Goal: Information Seeking & Learning: Learn about a topic

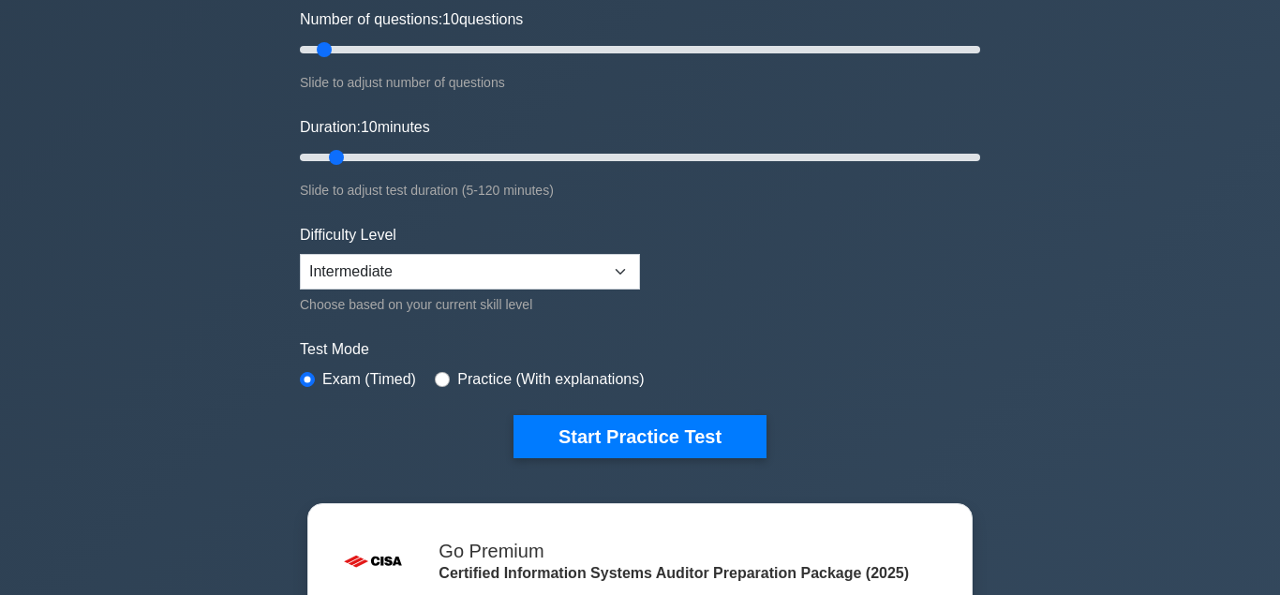
scroll to position [287, 0]
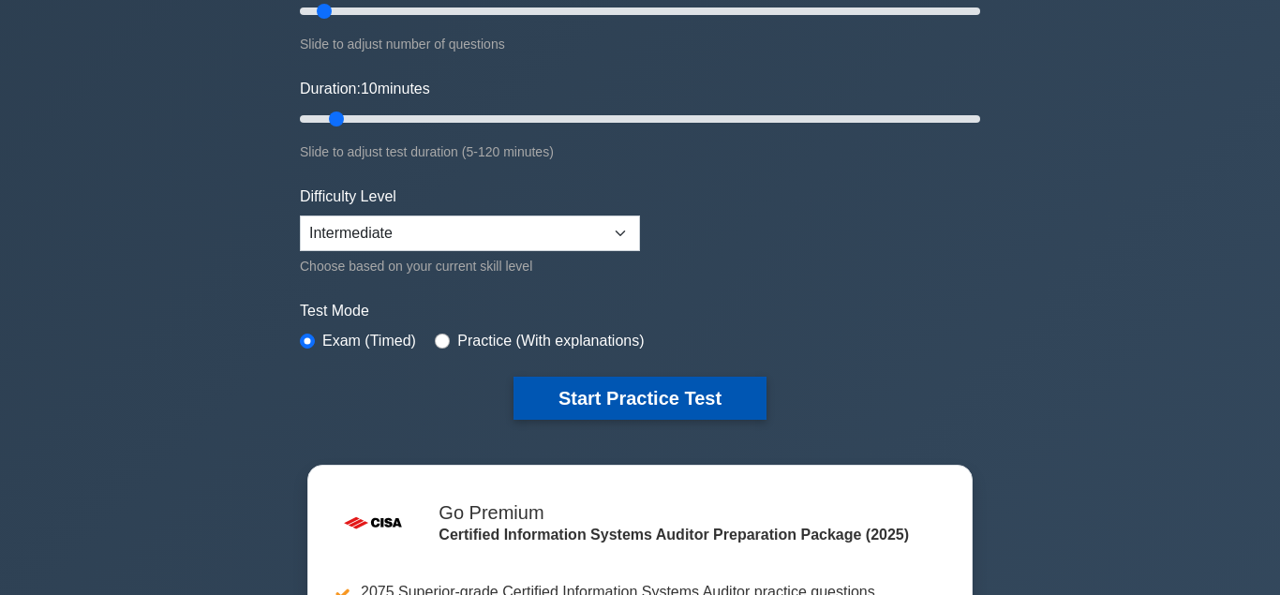
click at [599, 400] on button "Start Practice Test" at bounding box center [640, 398] width 253 height 43
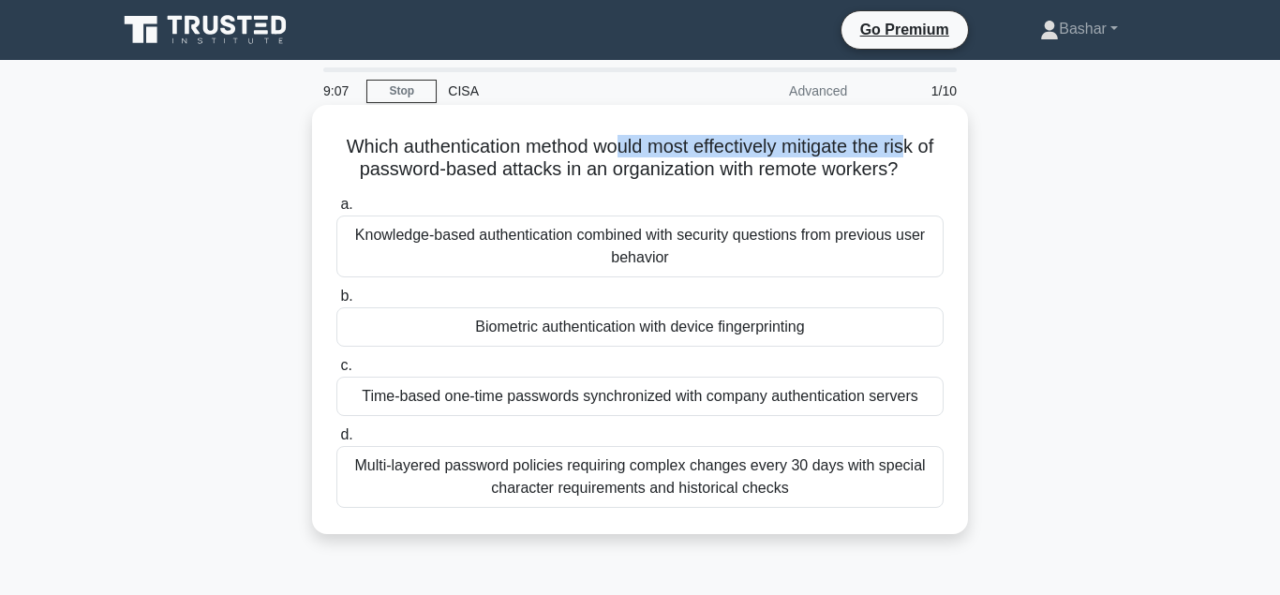
drag, startPoint x: 620, startPoint y: 144, endPoint x: 910, endPoint y: 151, distance: 289.6
click at [910, 151] on h5 "Which authentication method would most effectively mitigate the risk of passwor…" at bounding box center [640, 158] width 611 height 47
click at [570, 398] on div "Time-based one-time passwords synchronized with company authentication servers" at bounding box center [639, 396] width 607 height 39
click at [336, 372] on input "c. Time-based one-time passwords synchronized with company authentication serve…" at bounding box center [336, 366] width 0 height 12
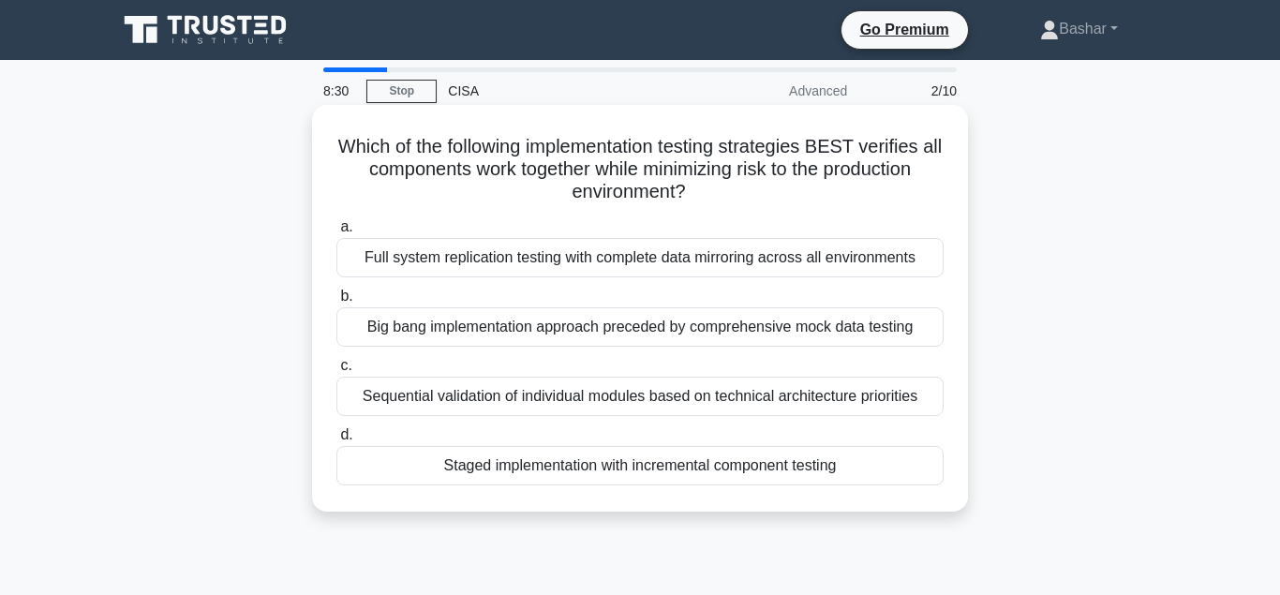
drag, startPoint x: 341, startPoint y: 145, endPoint x: 692, endPoint y: 186, distance: 352.9
click at [692, 186] on h5 "Which of the following implementation testing strategies BEST verifies all comp…" at bounding box center [640, 169] width 611 height 69
click at [507, 206] on div "Which of the following implementation testing strategies BEST verifies all comp…" at bounding box center [640, 308] width 641 height 392
click at [575, 405] on div "Sequential validation of individual modules based on technical architecture pri…" at bounding box center [639, 396] width 607 height 39
click at [336, 372] on input "c. Sequential validation of individual modules based on technical architecture …" at bounding box center [336, 366] width 0 height 12
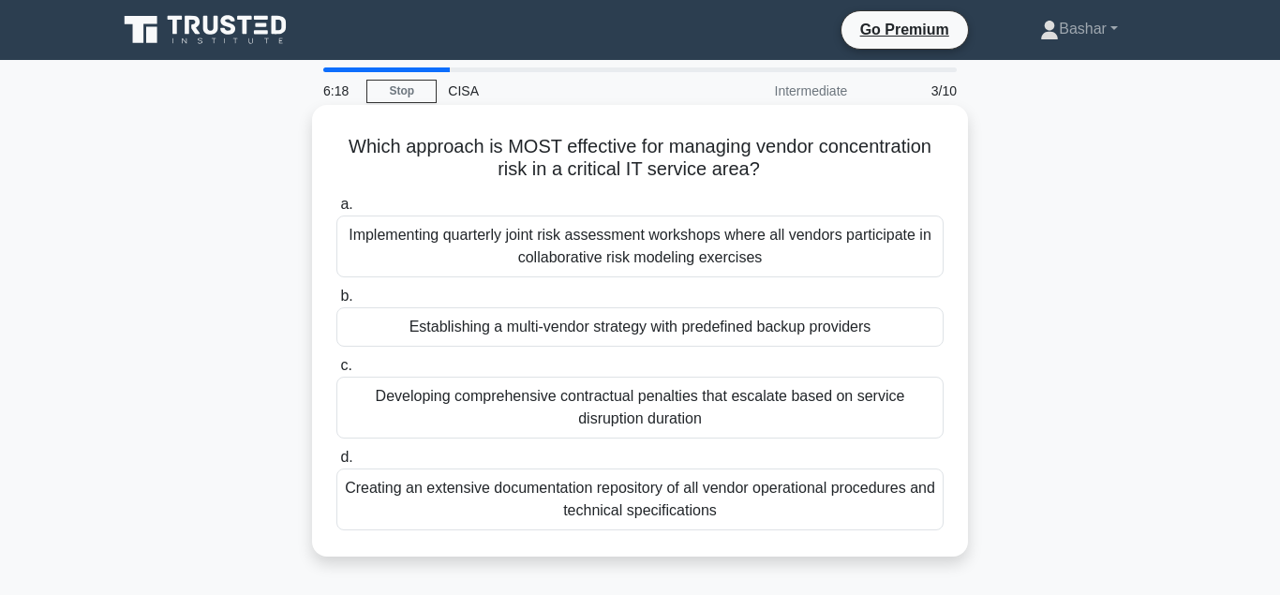
click at [661, 404] on div "Developing comprehensive contractual penalties that escalate based on service d…" at bounding box center [639, 408] width 607 height 62
click at [336, 372] on input "c. Developing comprehensive contractual penalties that escalate based on servic…" at bounding box center [336, 366] width 0 height 12
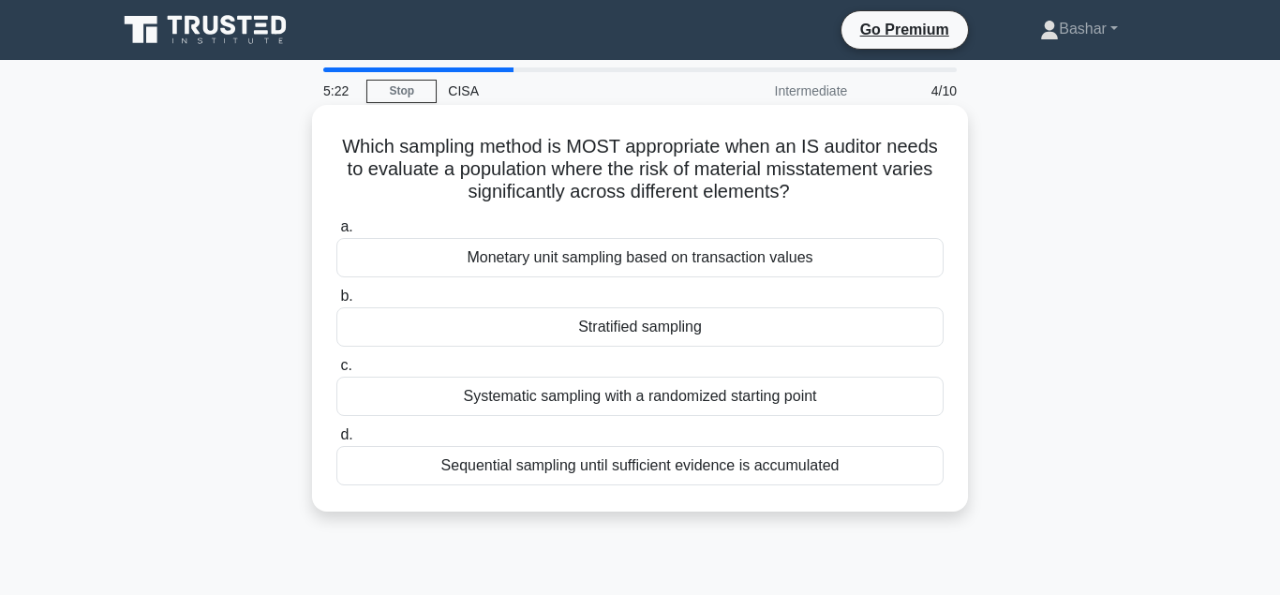
click at [594, 265] on div "Monetary unit sampling based on transaction values" at bounding box center [639, 257] width 607 height 39
click at [336, 233] on input "a. Monetary unit sampling based on transaction values" at bounding box center [336, 227] width 0 height 12
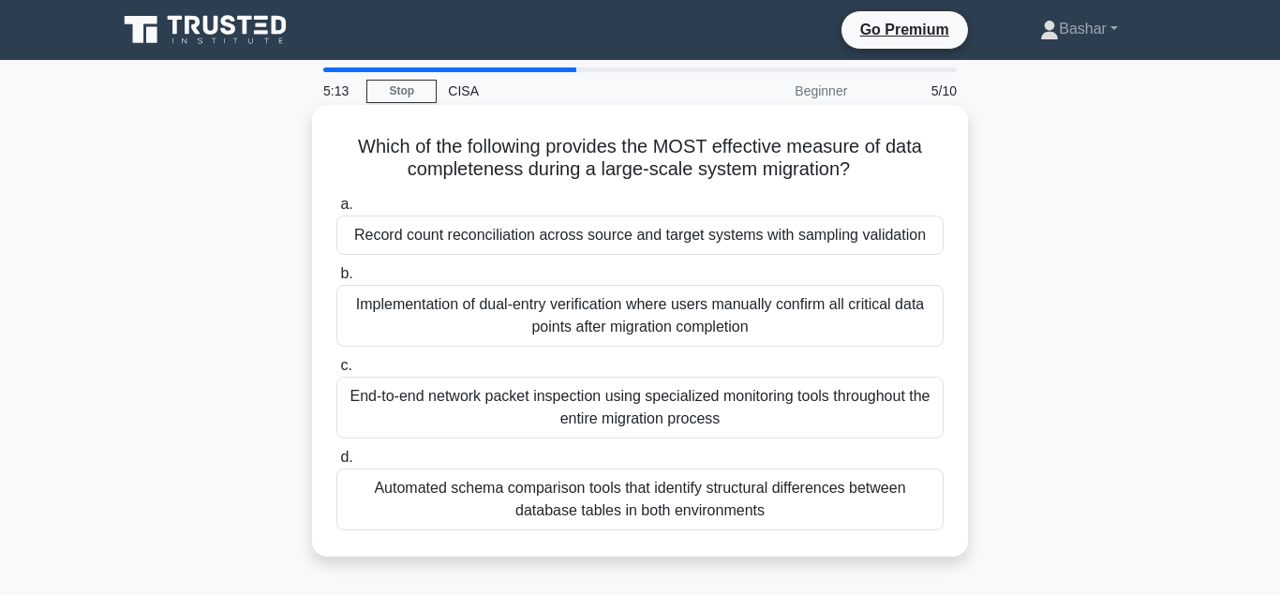
click at [447, 181] on h5 "Which of the following provides the MOST effective measure of data completeness…" at bounding box center [640, 158] width 611 height 47
click at [434, 501] on div "Automated schema comparison tools that identify structural differences between …" at bounding box center [639, 500] width 607 height 62
click at [336, 464] on input "d. Automated schema comparison tools that identify structural differences betwe…" at bounding box center [336, 458] width 0 height 12
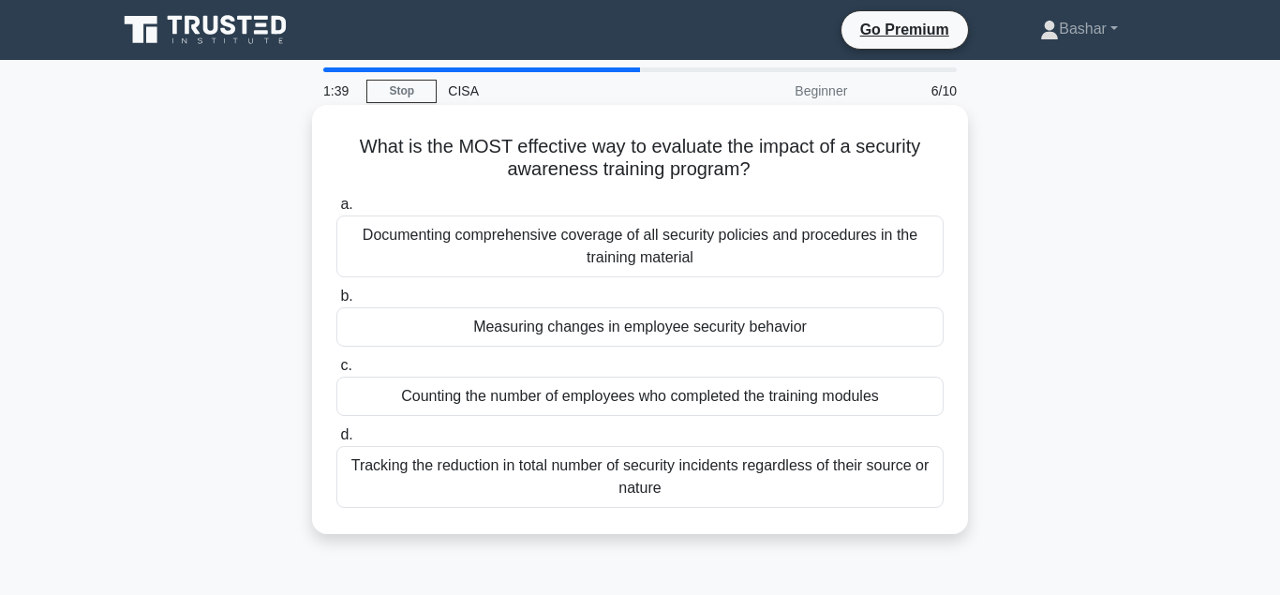
click at [686, 333] on div "Measuring changes in employee security behavior" at bounding box center [639, 326] width 607 height 39
click at [336, 303] on input "b. Measuring changes in employee security behavior" at bounding box center [336, 296] width 0 height 12
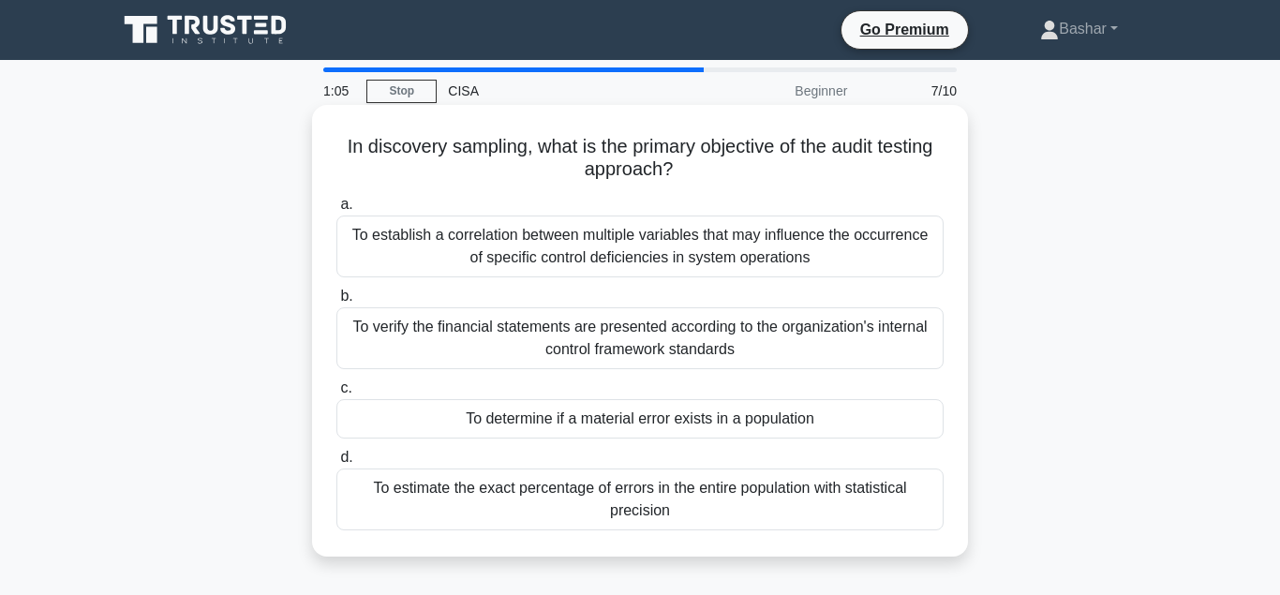
click at [583, 428] on div "To determine if a material error exists in a population" at bounding box center [639, 418] width 607 height 39
click at [336, 395] on input "c. To determine if a material error exists in a population" at bounding box center [336, 388] width 0 height 12
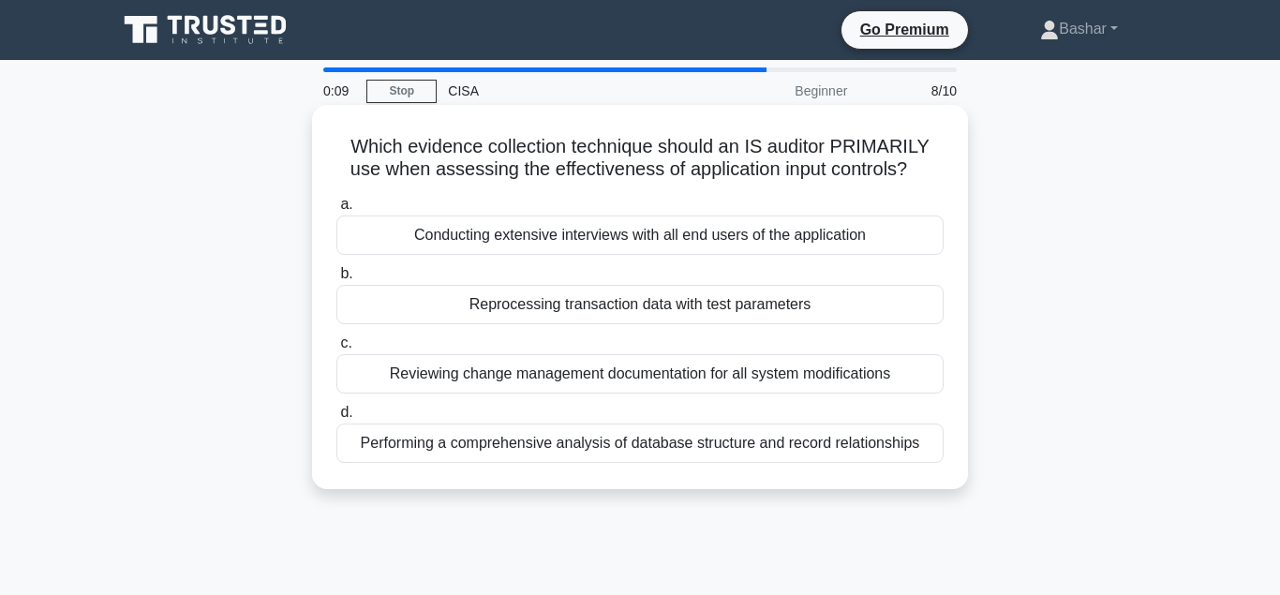
click at [515, 243] on div "Conducting extensive interviews with all end users of the application" at bounding box center [639, 235] width 607 height 39
click at [336, 211] on input "a. Conducting extensive interviews with all end users of the application" at bounding box center [336, 205] width 0 height 12
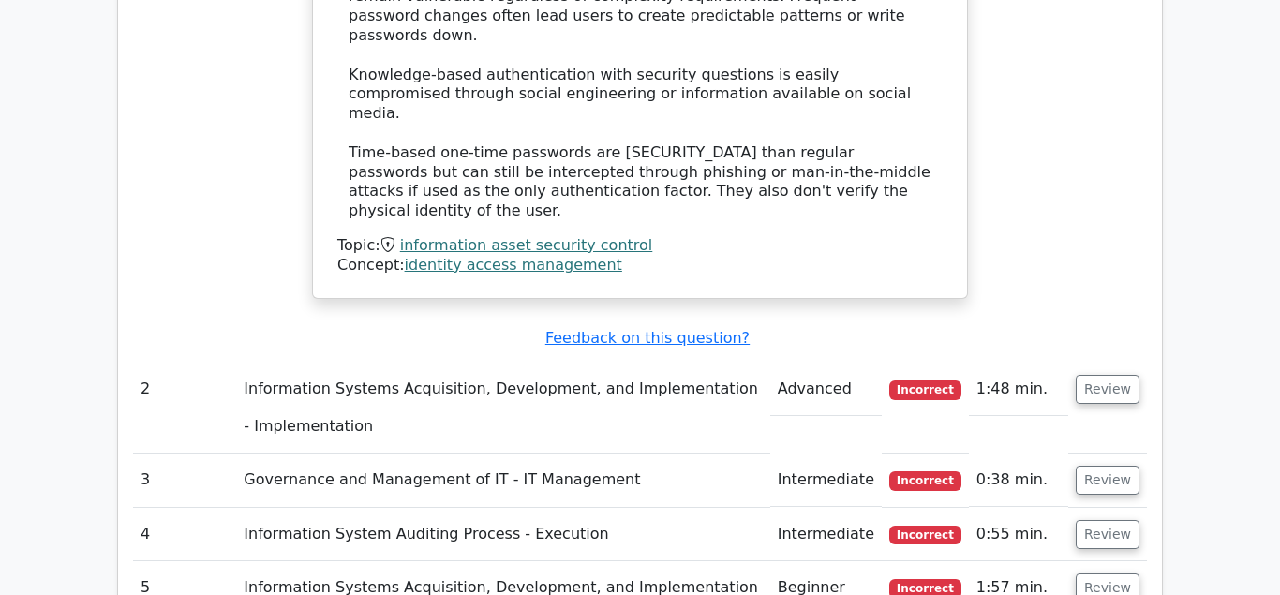
scroll to position [2390, 0]
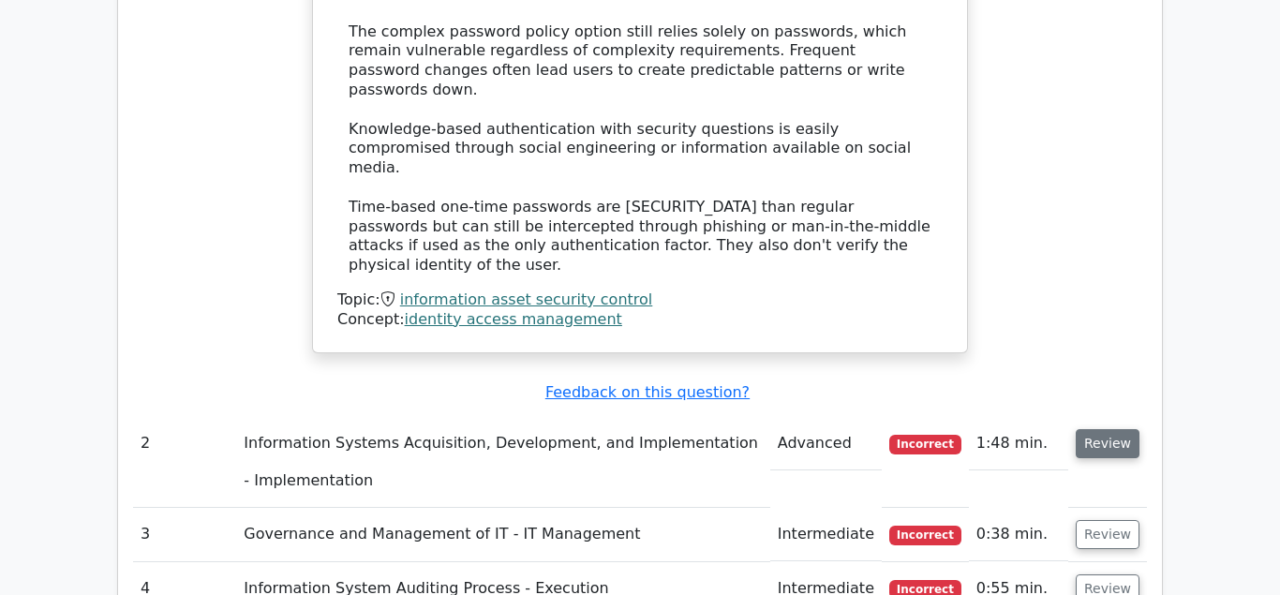
click at [1123, 429] on button "Review" at bounding box center [1108, 443] width 64 height 29
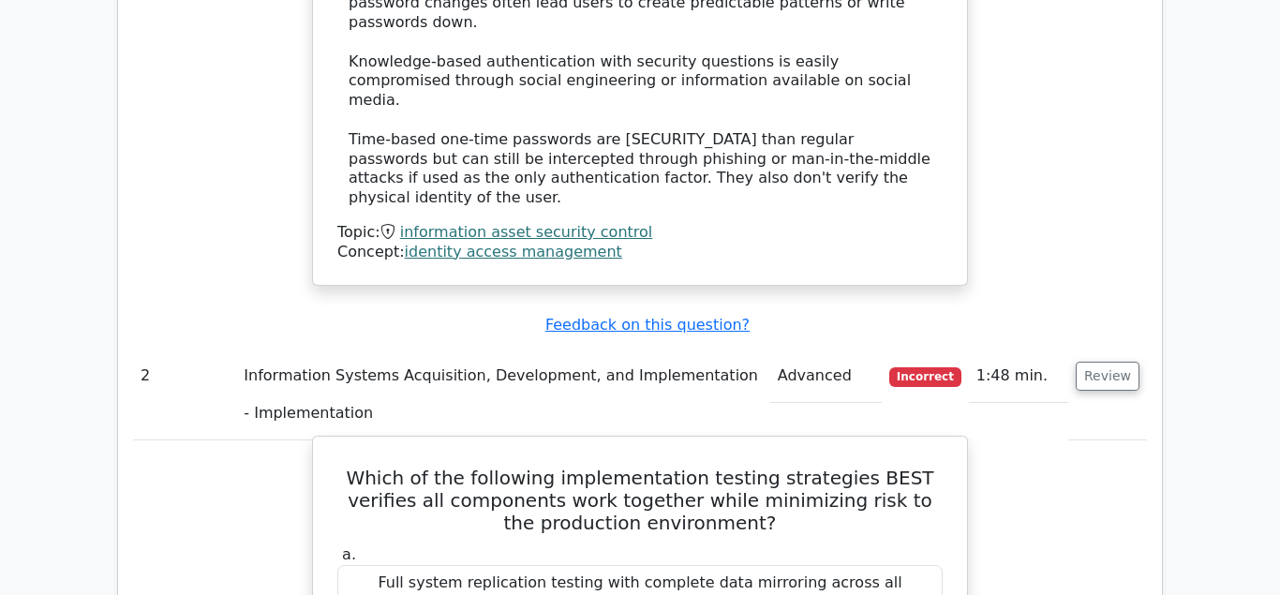
scroll to position [2485, 0]
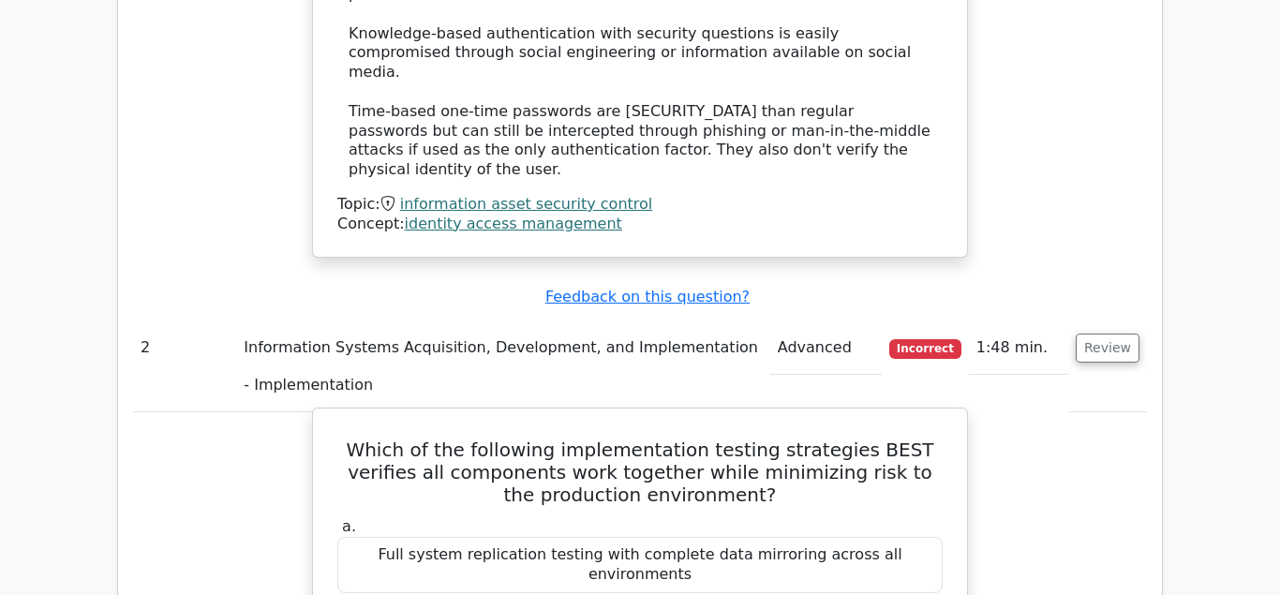
drag, startPoint x: 645, startPoint y: 206, endPoint x: 720, endPoint y: 223, distance: 76.8
click at [720, 439] on h5 "Which of the following implementation testing strategies BEST verifies all comp…" at bounding box center [639, 472] width 609 height 67
click at [707, 517] on label "a. Full system replication testing with complete data mirroring across all envi…" at bounding box center [639, 554] width 605 height 75
drag, startPoint x: 921, startPoint y: 182, endPoint x: 922, endPoint y: 229, distance: 46.9
click at [922, 439] on h5 "Which of the following implementation testing strategies BEST verifies all comp…" at bounding box center [639, 472] width 609 height 67
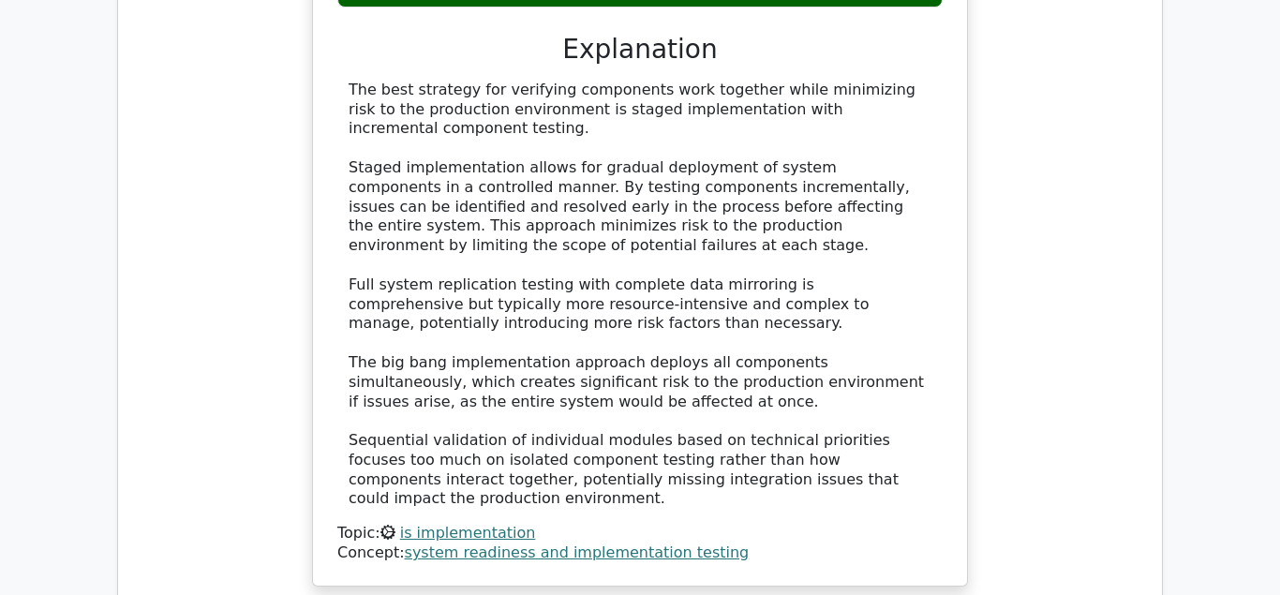
scroll to position [3345, 0]
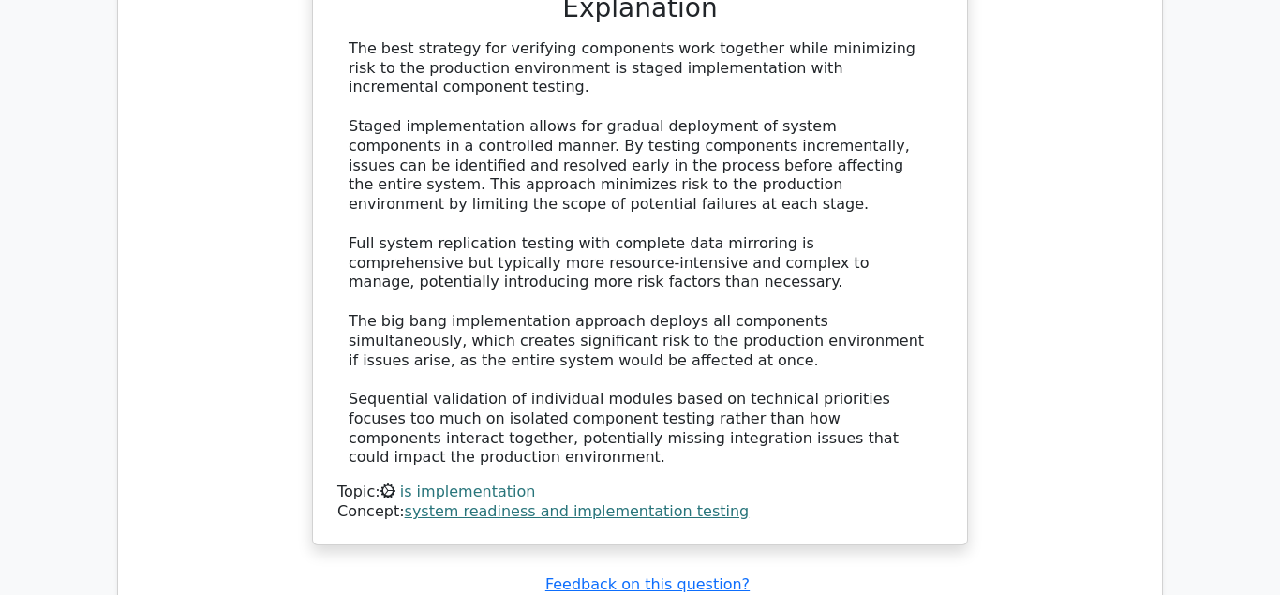
drag, startPoint x: 545, startPoint y: 355, endPoint x: 783, endPoint y: 367, distance: 238.3
drag, startPoint x: 350, startPoint y: 334, endPoint x: 813, endPoint y: 365, distance: 464.0
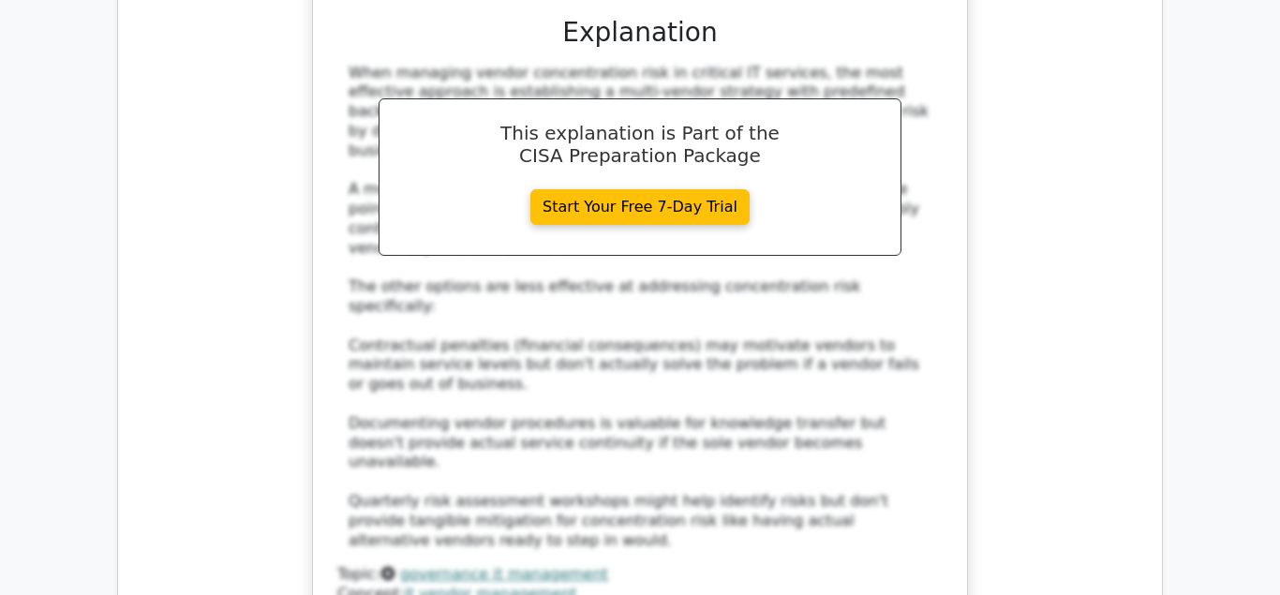
scroll to position [4492, 0]
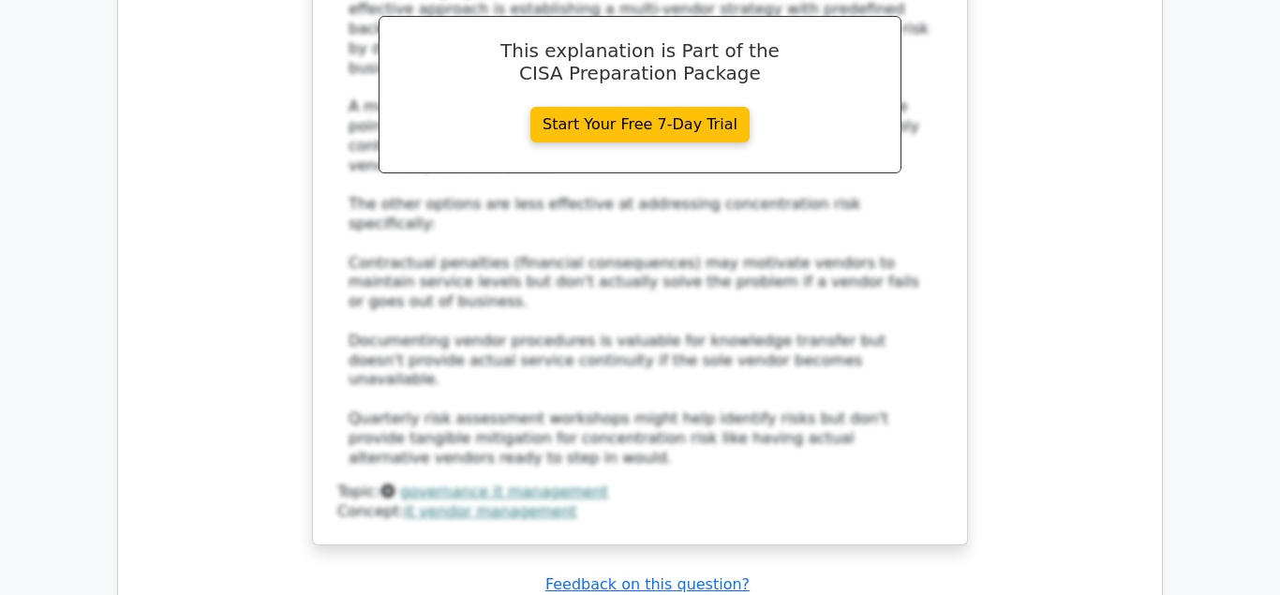
drag, startPoint x: 642, startPoint y: 279, endPoint x: 813, endPoint y: 305, distance: 173.5
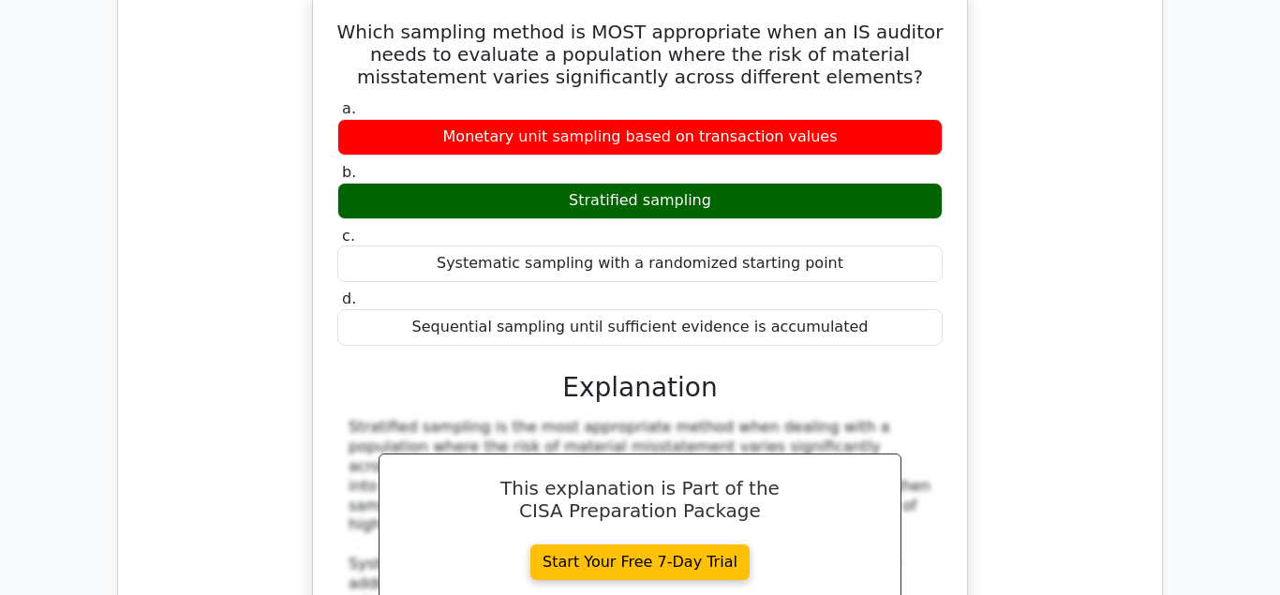
scroll to position [5448, 0]
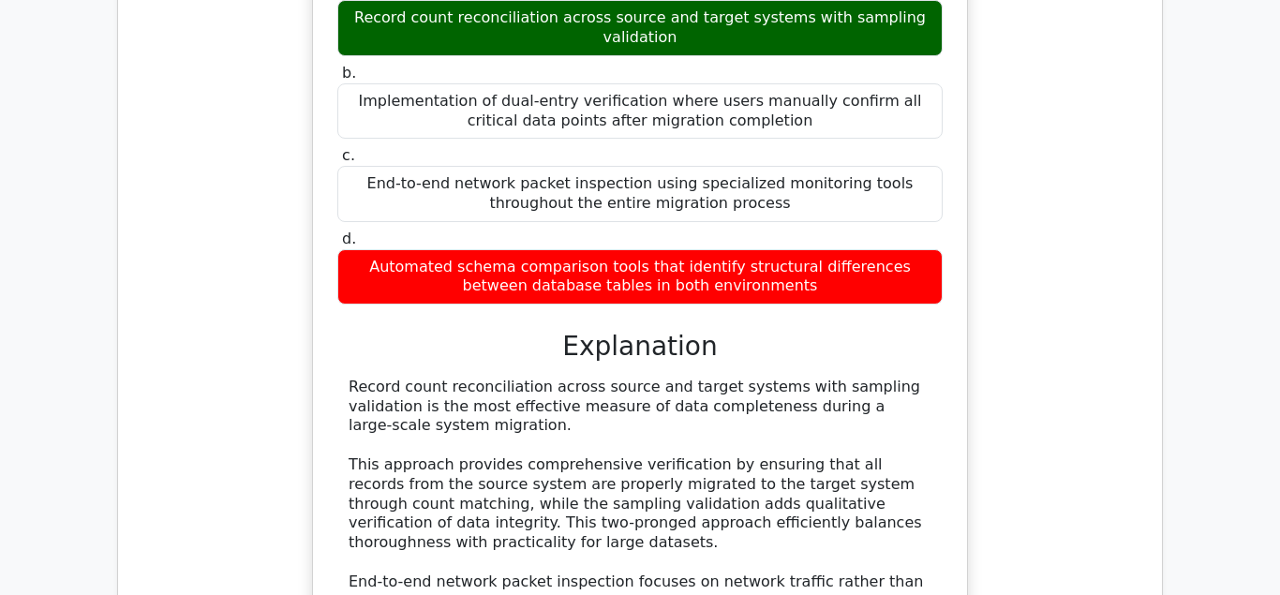
scroll to position [6499, 0]
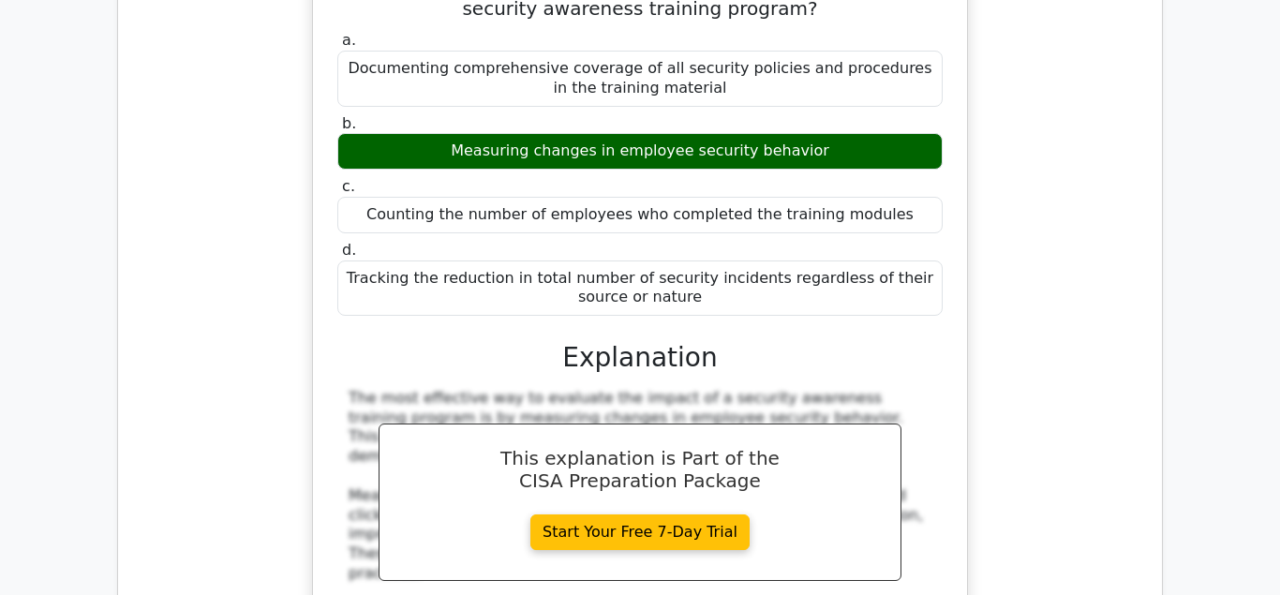
scroll to position [7455, 0]
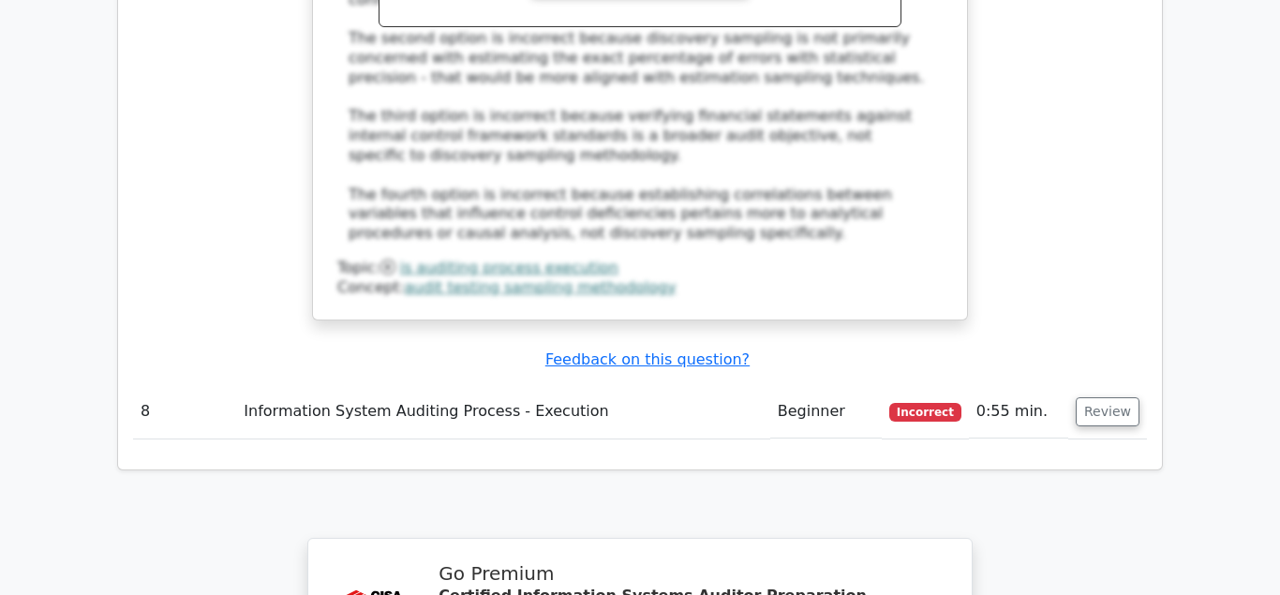
scroll to position [8675, 0]
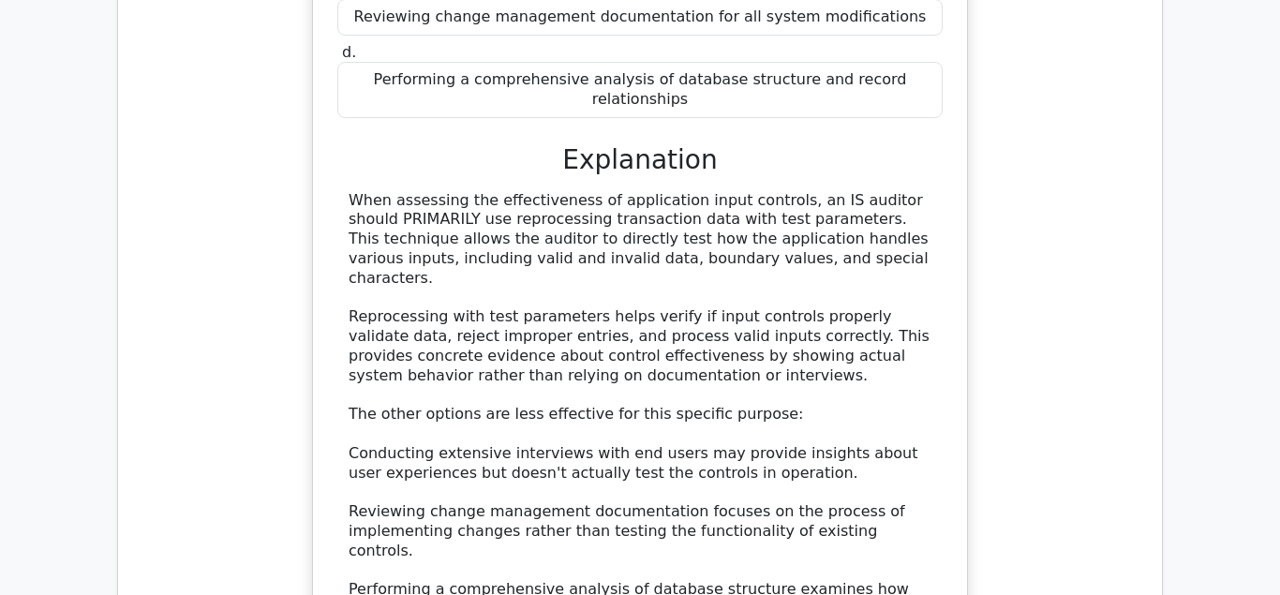
scroll to position [9631, 0]
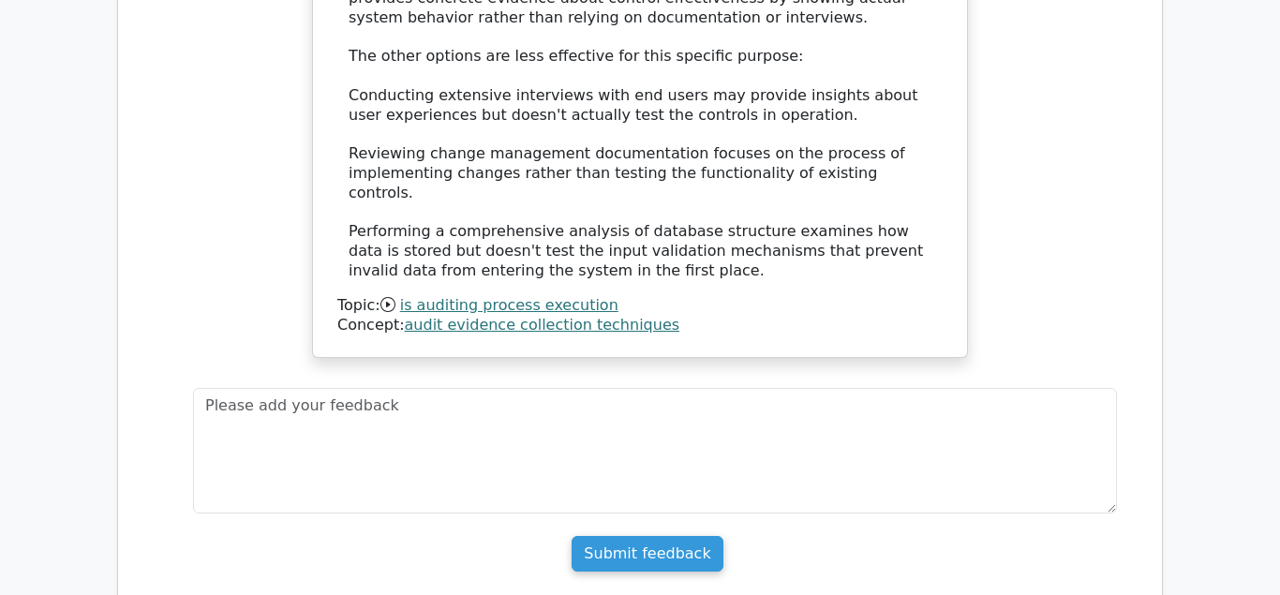
scroll to position [10205, 0]
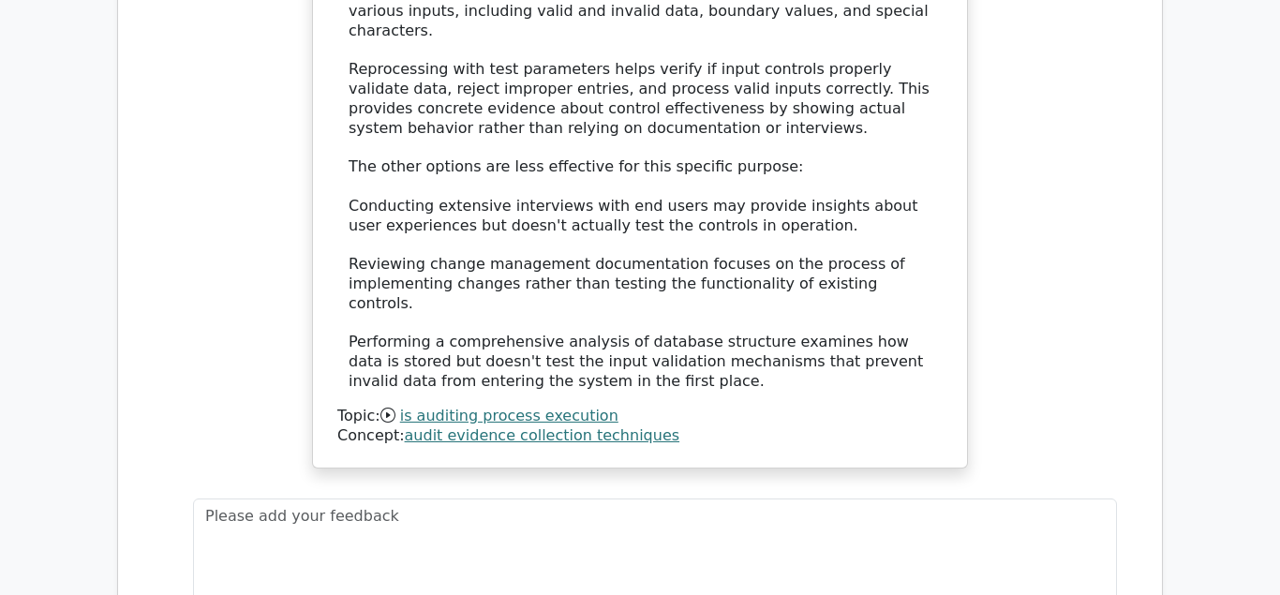
scroll to position [9893, 0]
